Goal: Task Accomplishment & Management: Manage account settings

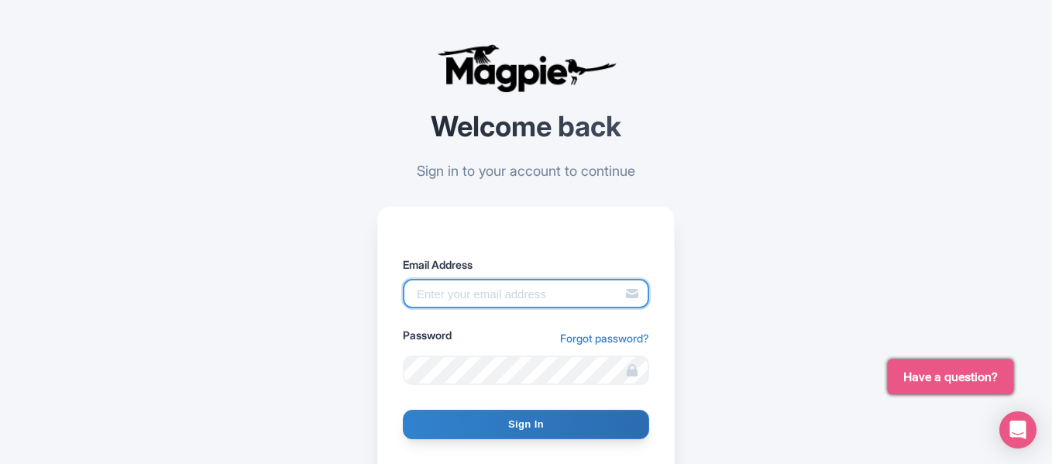
click at [437, 301] on input "Email Address" at bounding box center [526, 293] width 246 height 29
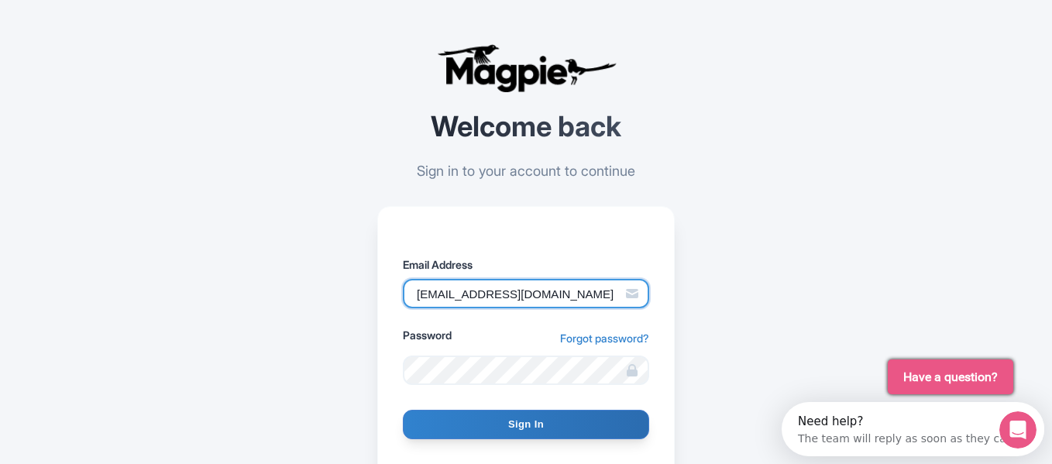
type input "[EMAIL_ADDRESS][DOMAIN_NAME]"
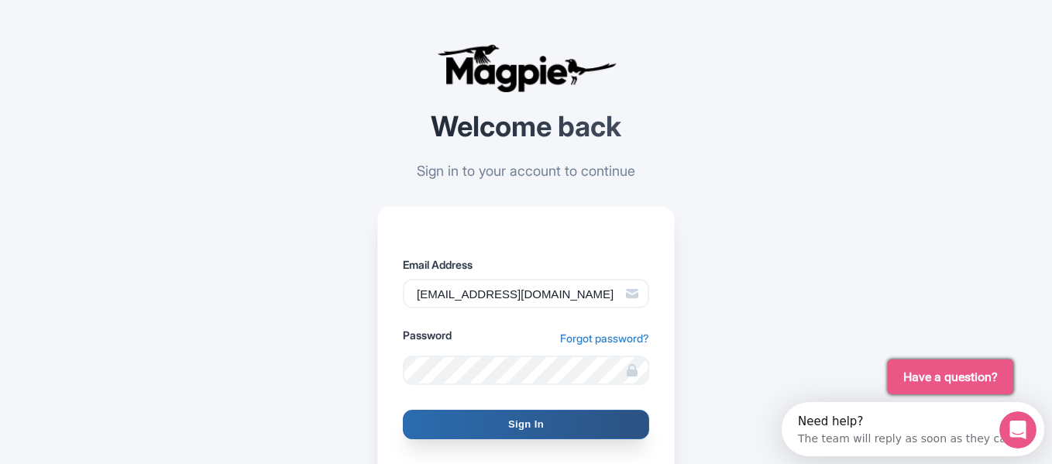
click at [480, 419] on input "Sign In" at bounding box center [526, 424] width 246 height 29
type input "Signing in..."
